Goal: Entertainment & Leisure: Consume media (video, audio)

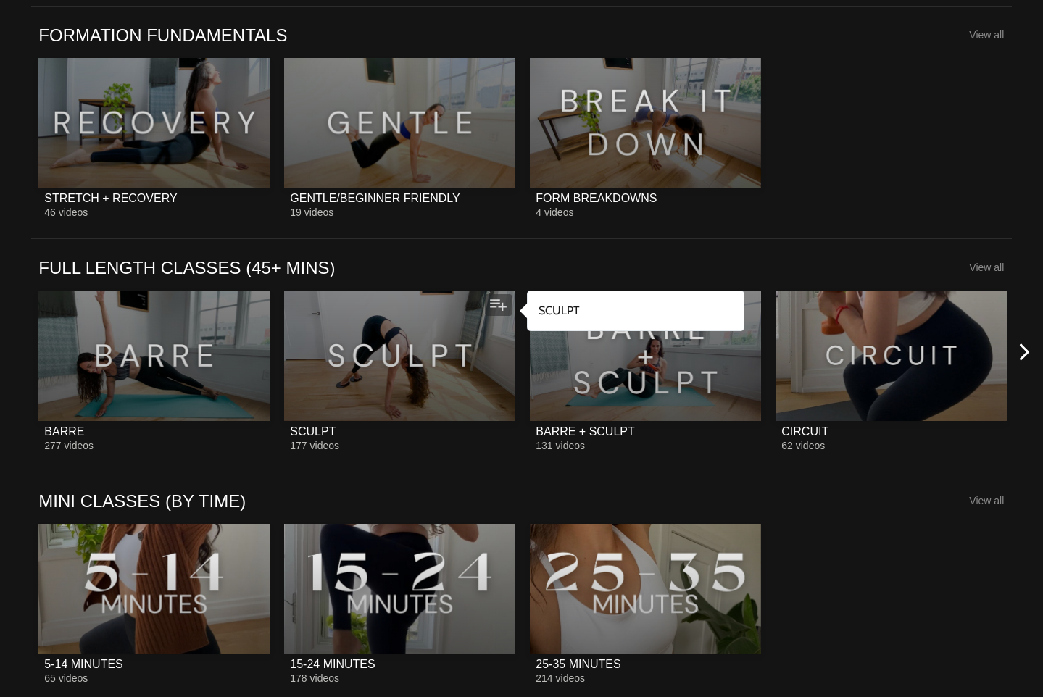
scroll to position [1406, 0]
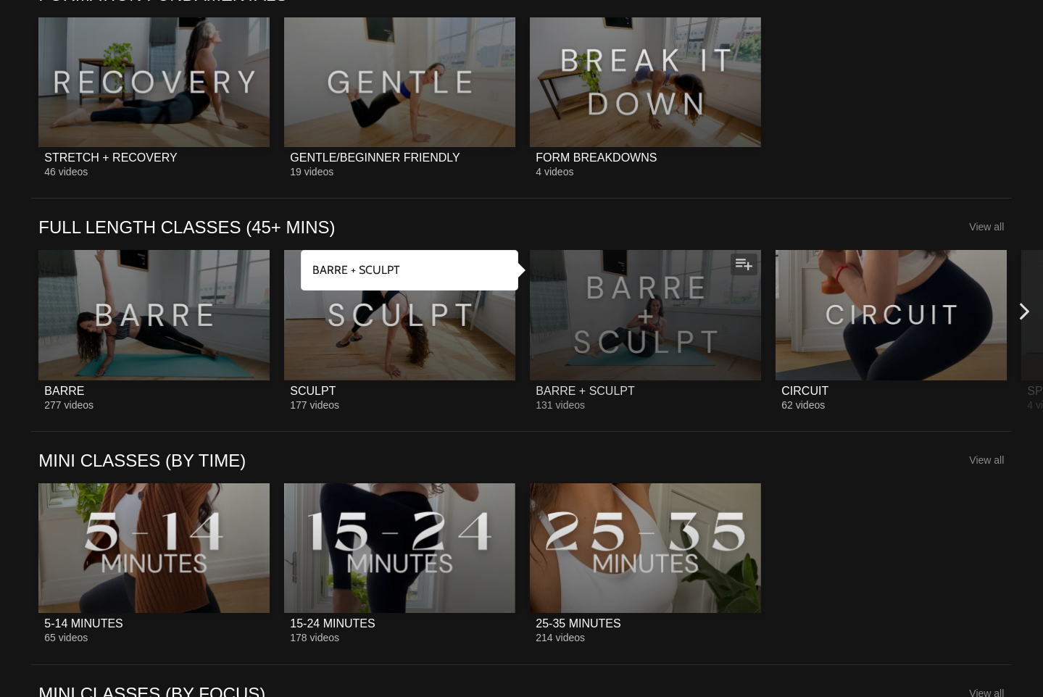
click at [588, 392] on div "BARRE + SCULPT" at bounding box center [585, 391] width 99 height 14
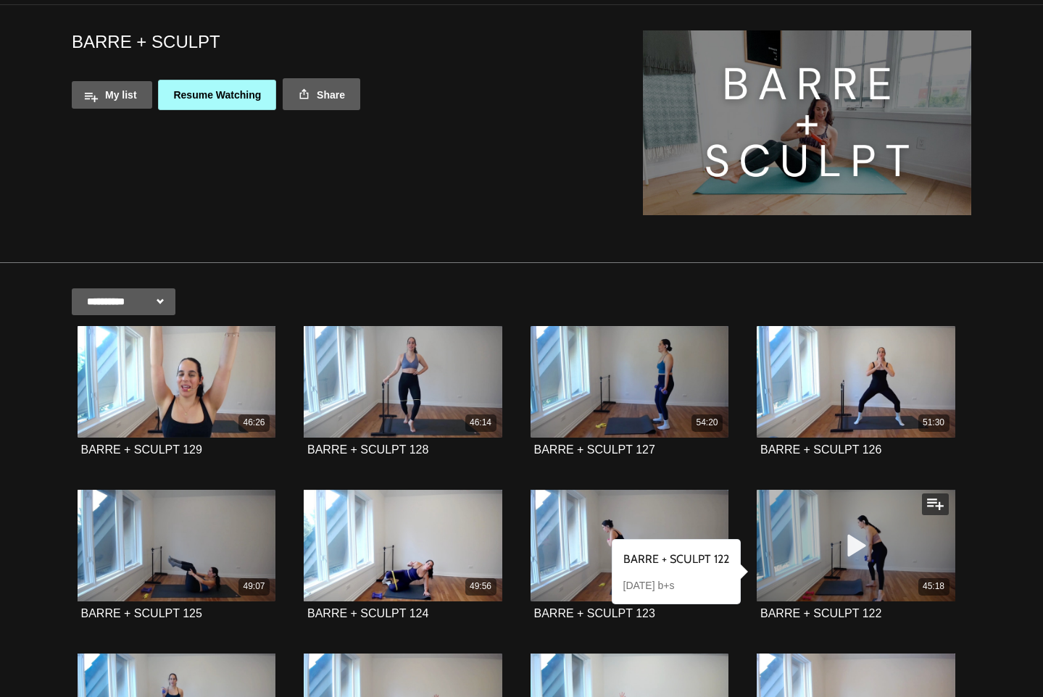
scroll to position [47, 0]
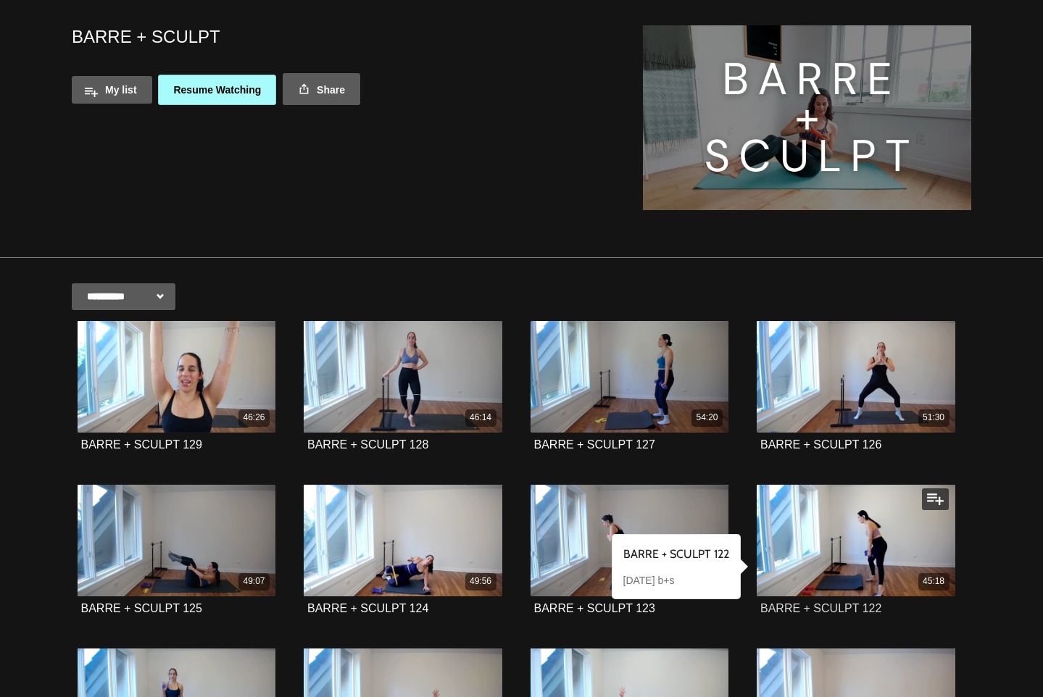
click at [826, 602] on strong "BARRE + SCULPT 122" at bounding box center [820, 608] width 121 height 12
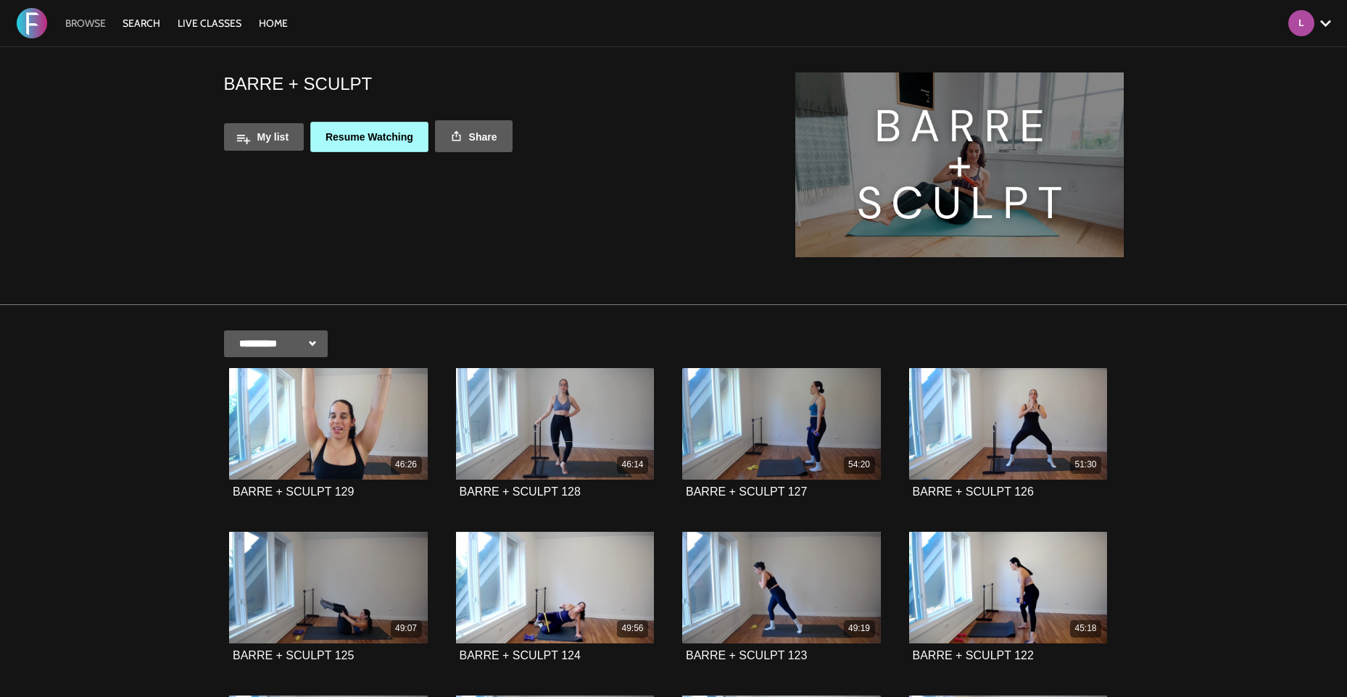
click at [75, 26] on link "Browse" at bounding box center [85, 23] width 55 height 13
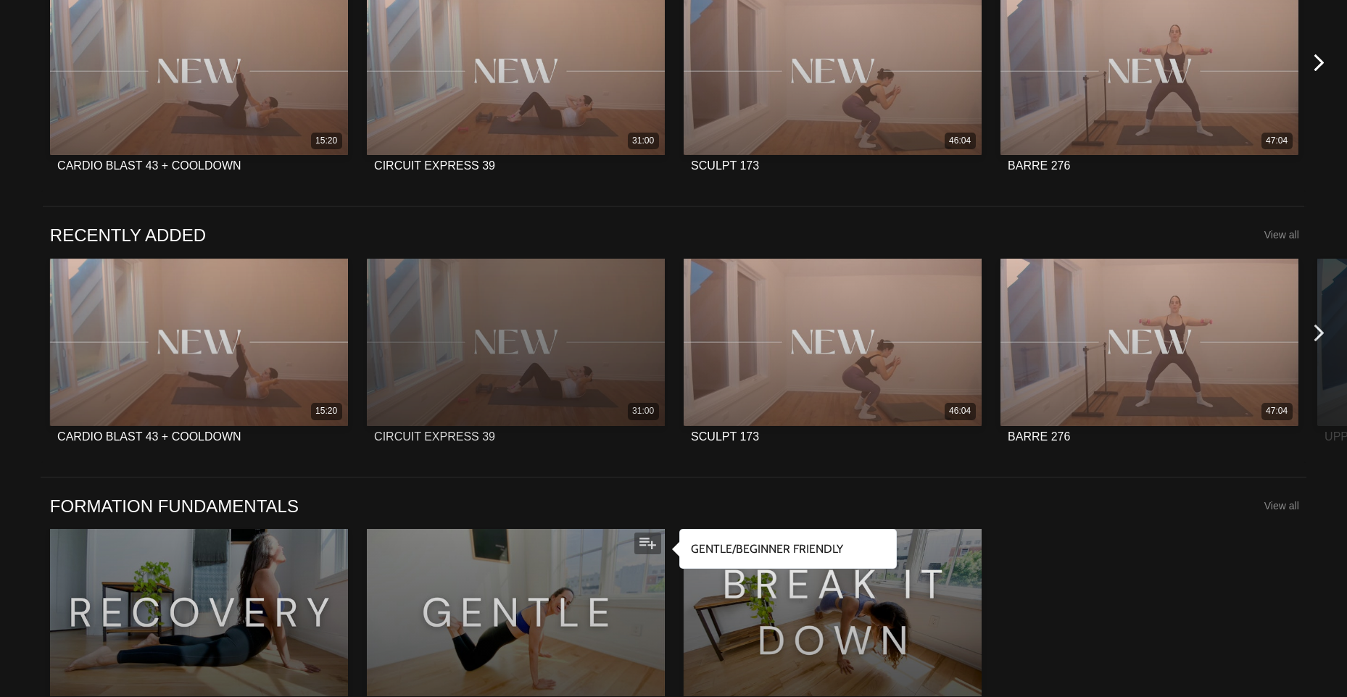
scroll to position [1156, 0]
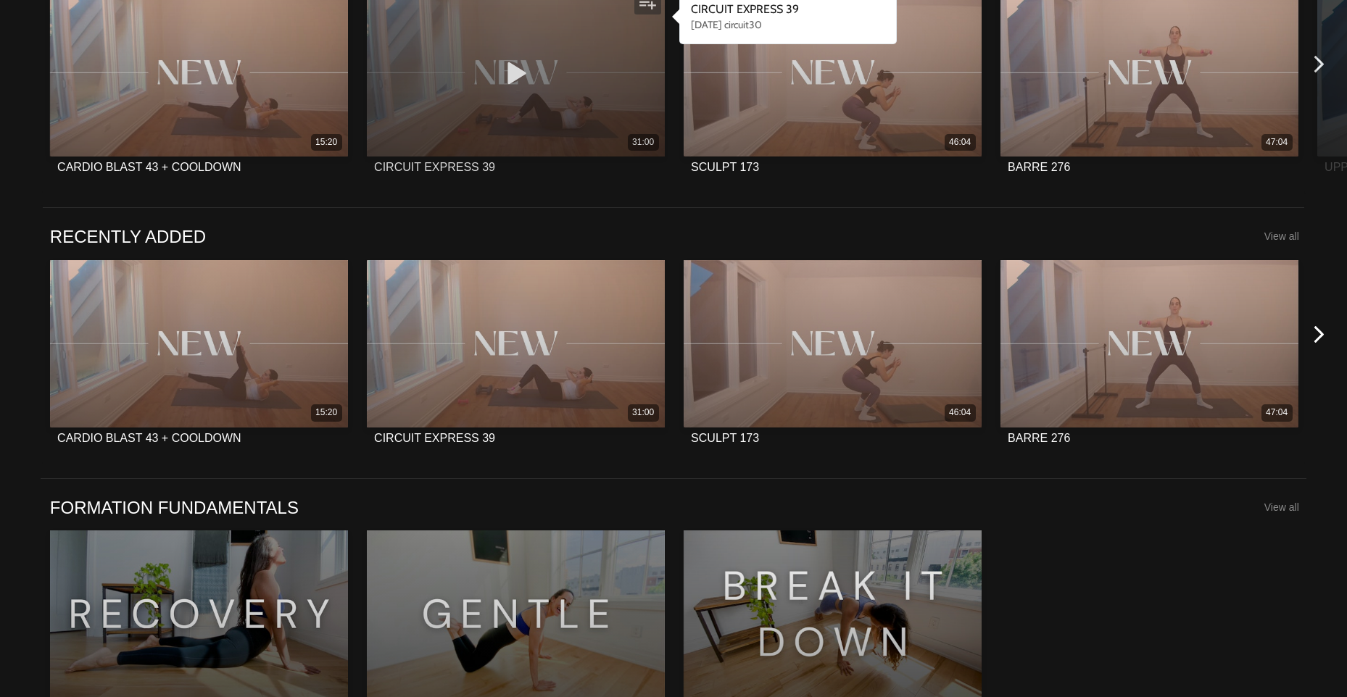
click at [459, 163] on div "CIRCUIT EXPRESS 39" at bounding box center [434, 167] width 121 height 14
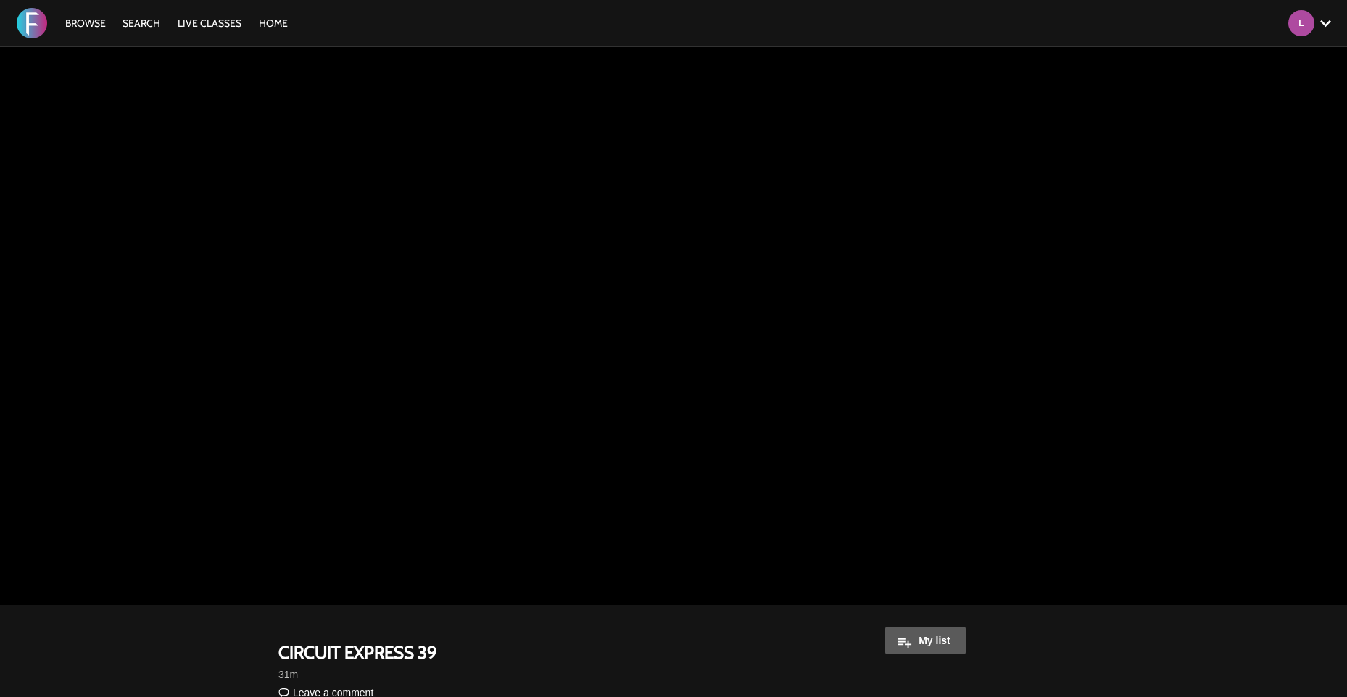
scroll to position [1, 0]
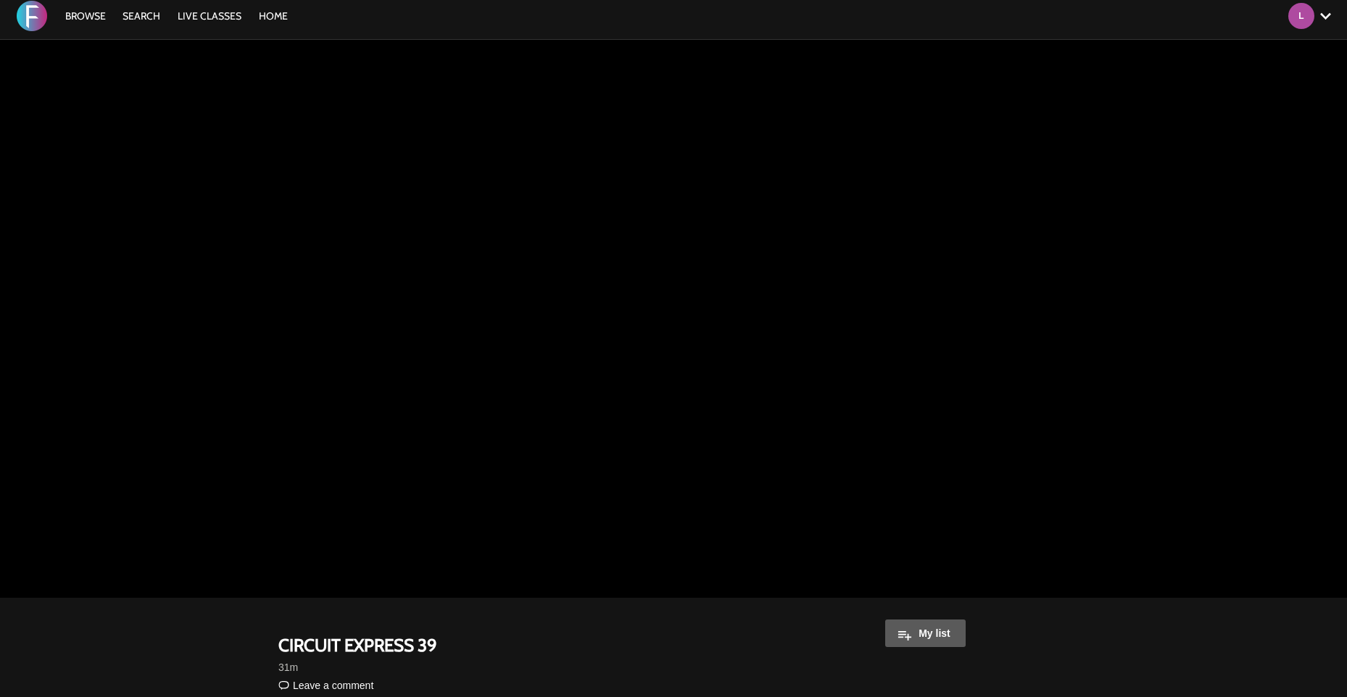
scroll to position [5, 0]
